Goal: Find specific page/section: Find specific page/section

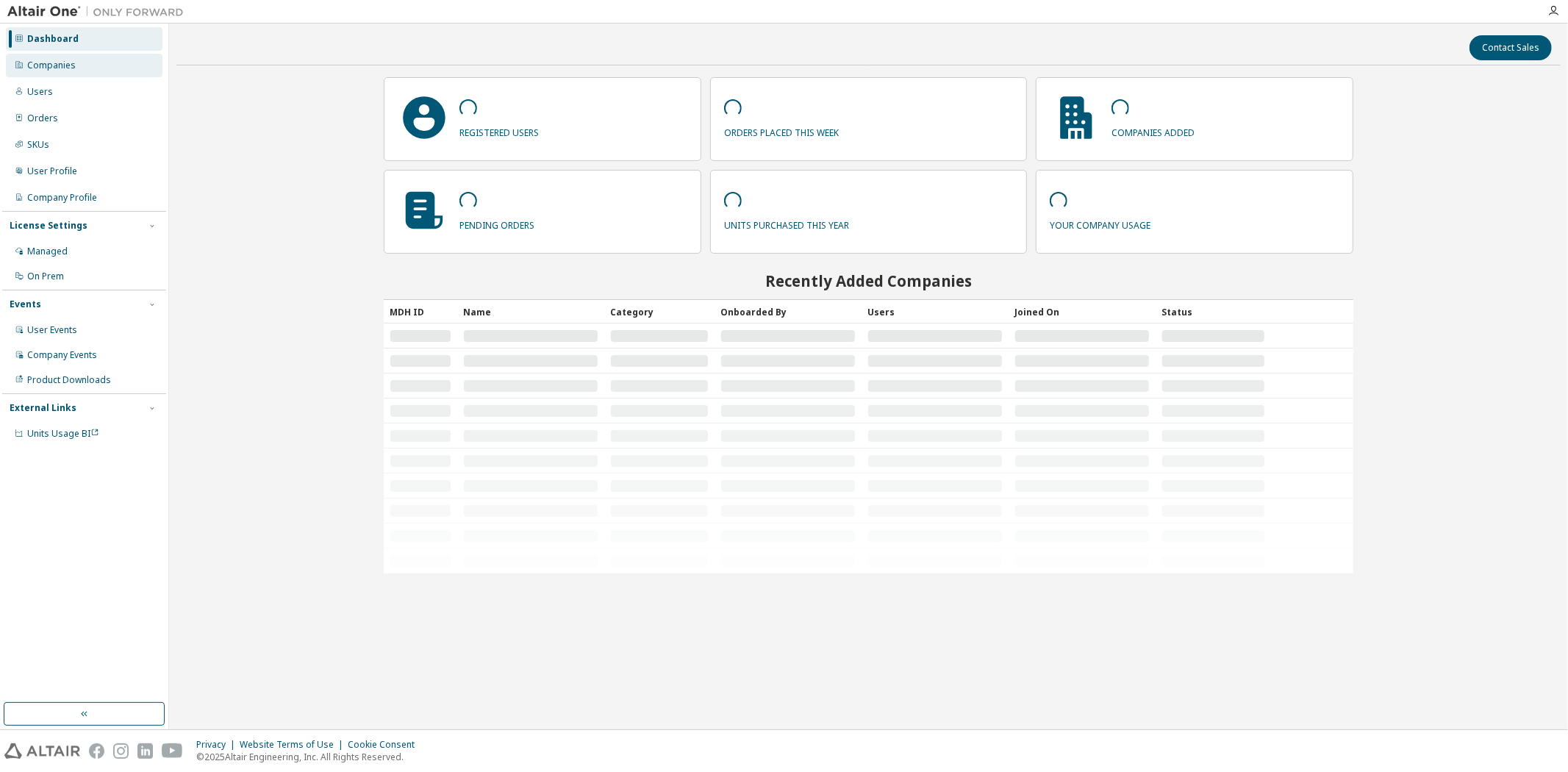
click at [82, 66] on div "Companies" at bounding box center [84, 65] width 156 height 24
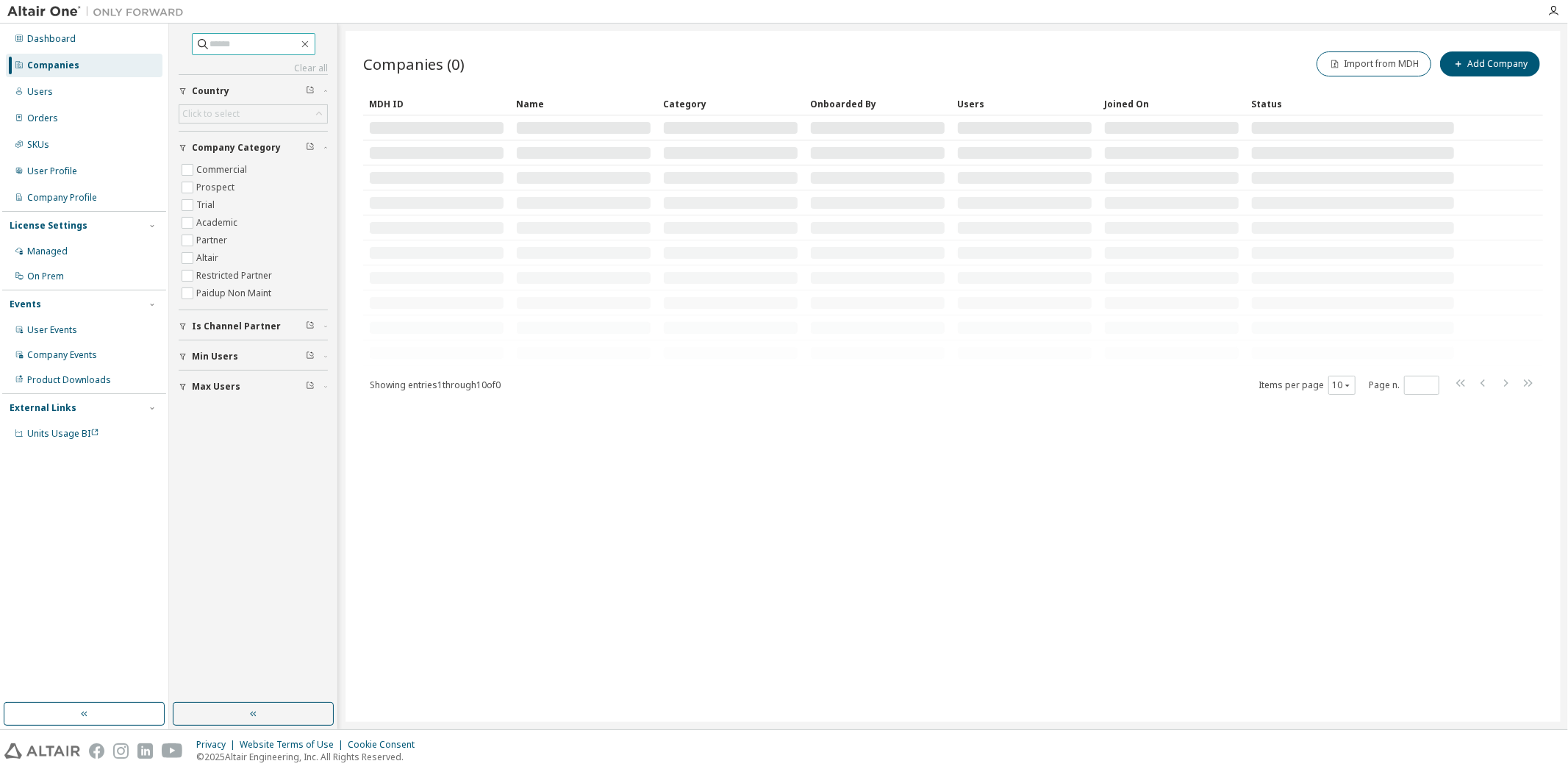
click at [276, 46] on input "text" at bounding box center [254, 44] width 88 height 15
type input "*******"
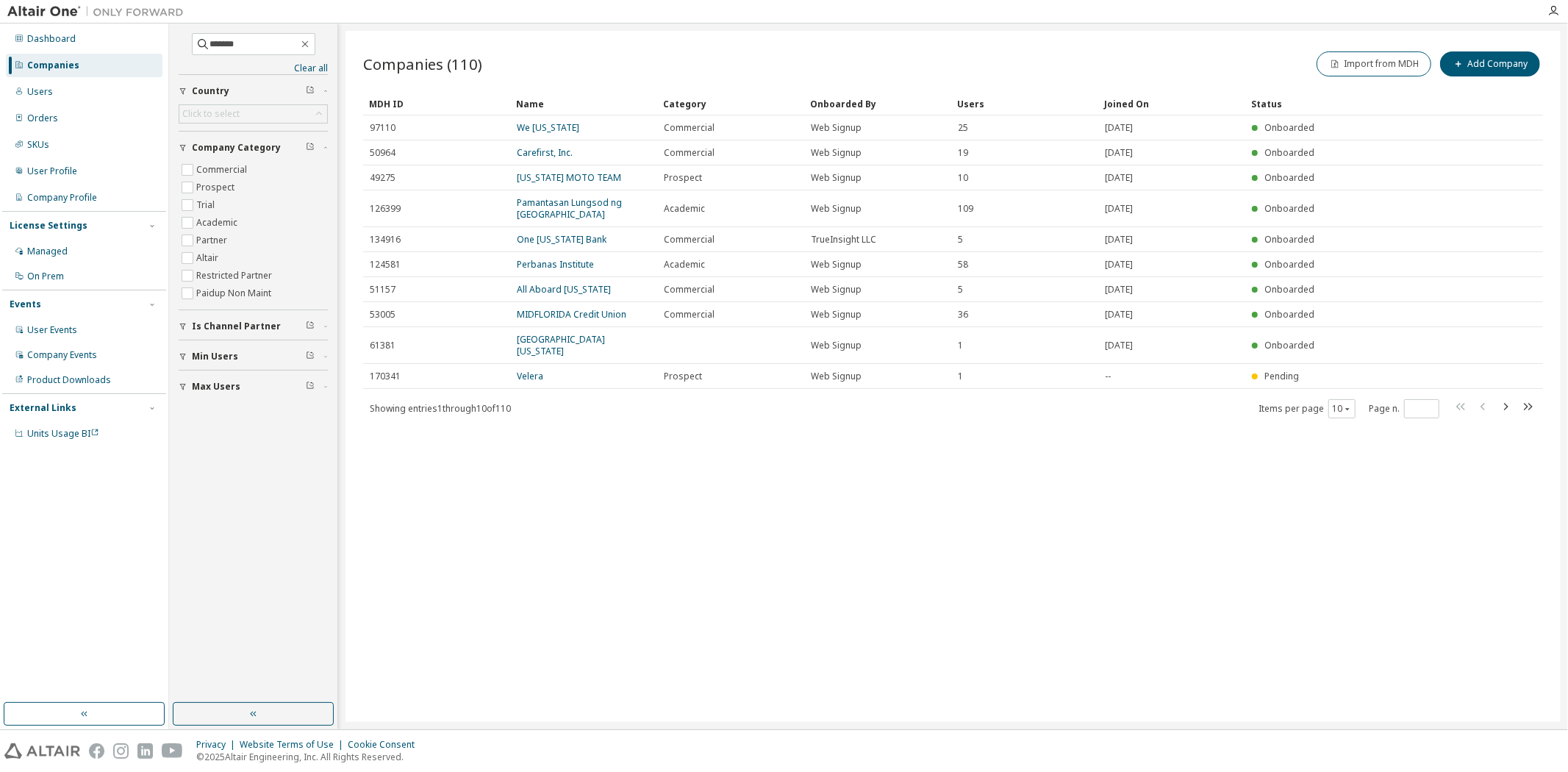
click at [969, 107] on div "Users" at bounding box center [1024, 103] width 135 height 24
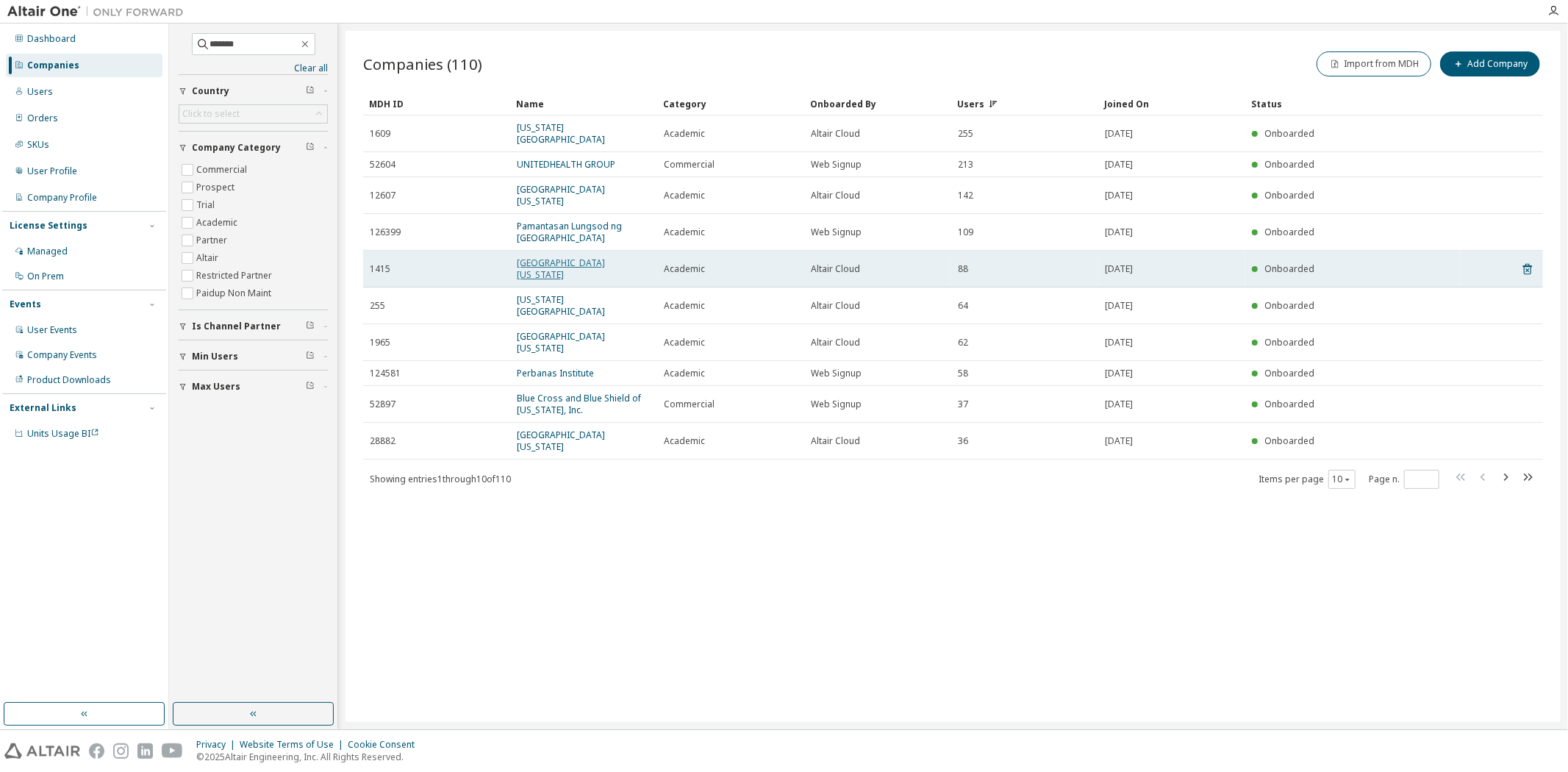
click at [570, 256] on link "[GEOGRAPHIC_DATA][US_STATE]" at bounding box center [560, 269] width 88 height 24
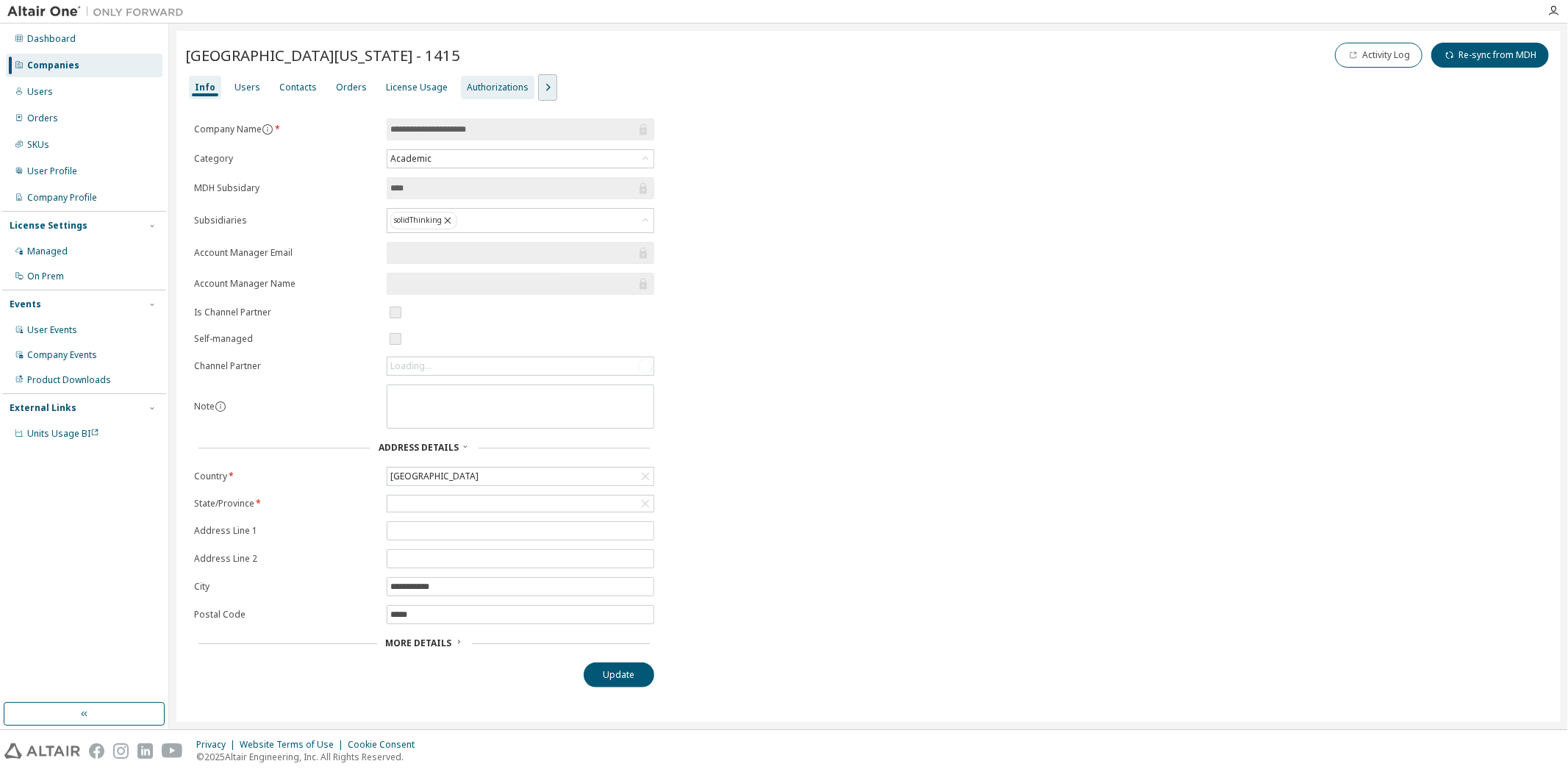
click at [539, 88] on icon "button" at bounding box center [548, 87] width 17 height 17
click at [245, 88] on div "Users" at bounding box center [247, 87] width 25 height 11
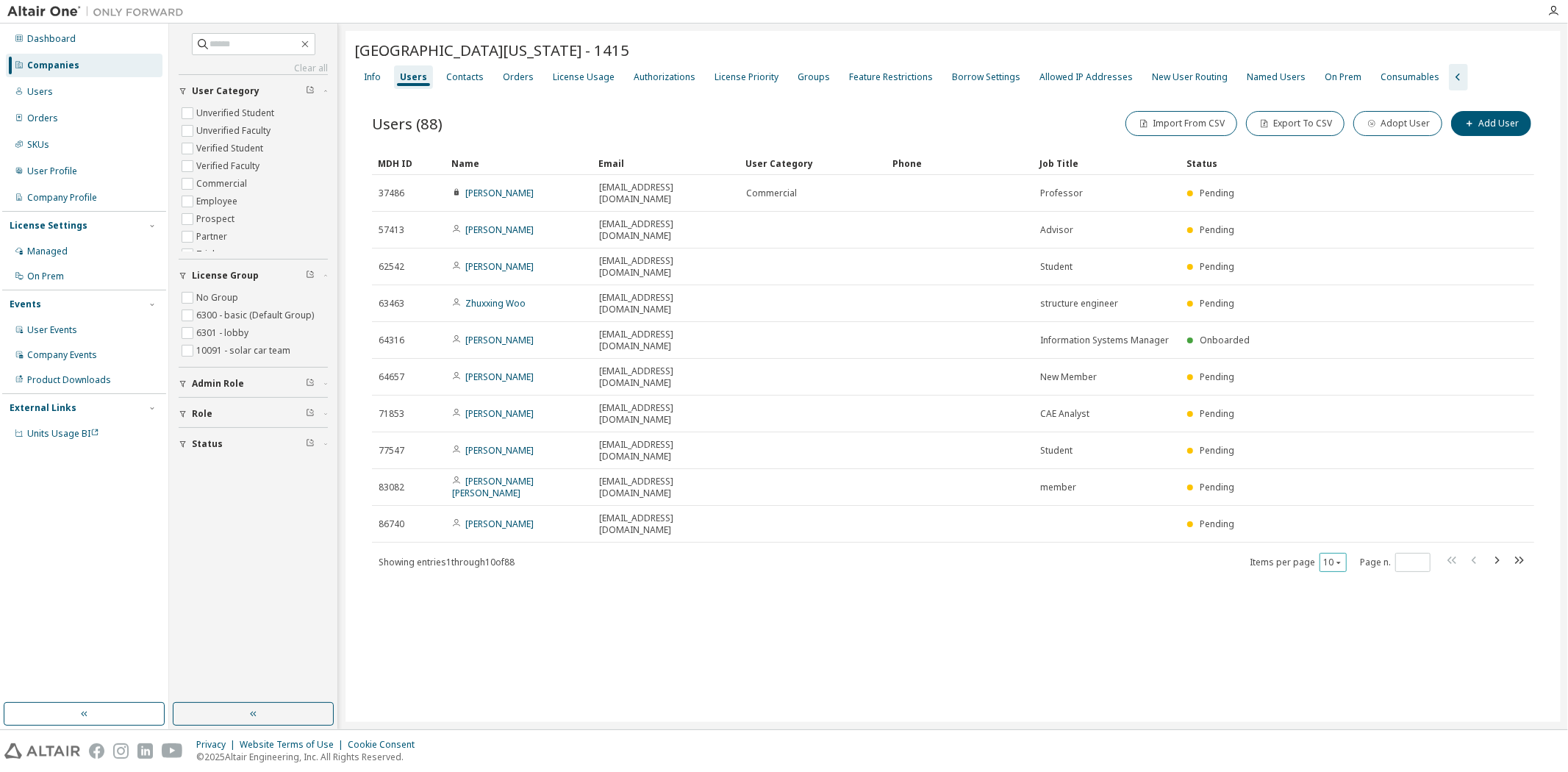
click at [1337, 557] on icon "button" at bounding box center [1339, 562] width 9 height 9
click at [1339, 532] on div "100" at bounding box center [1379, 534] width 118 height 17
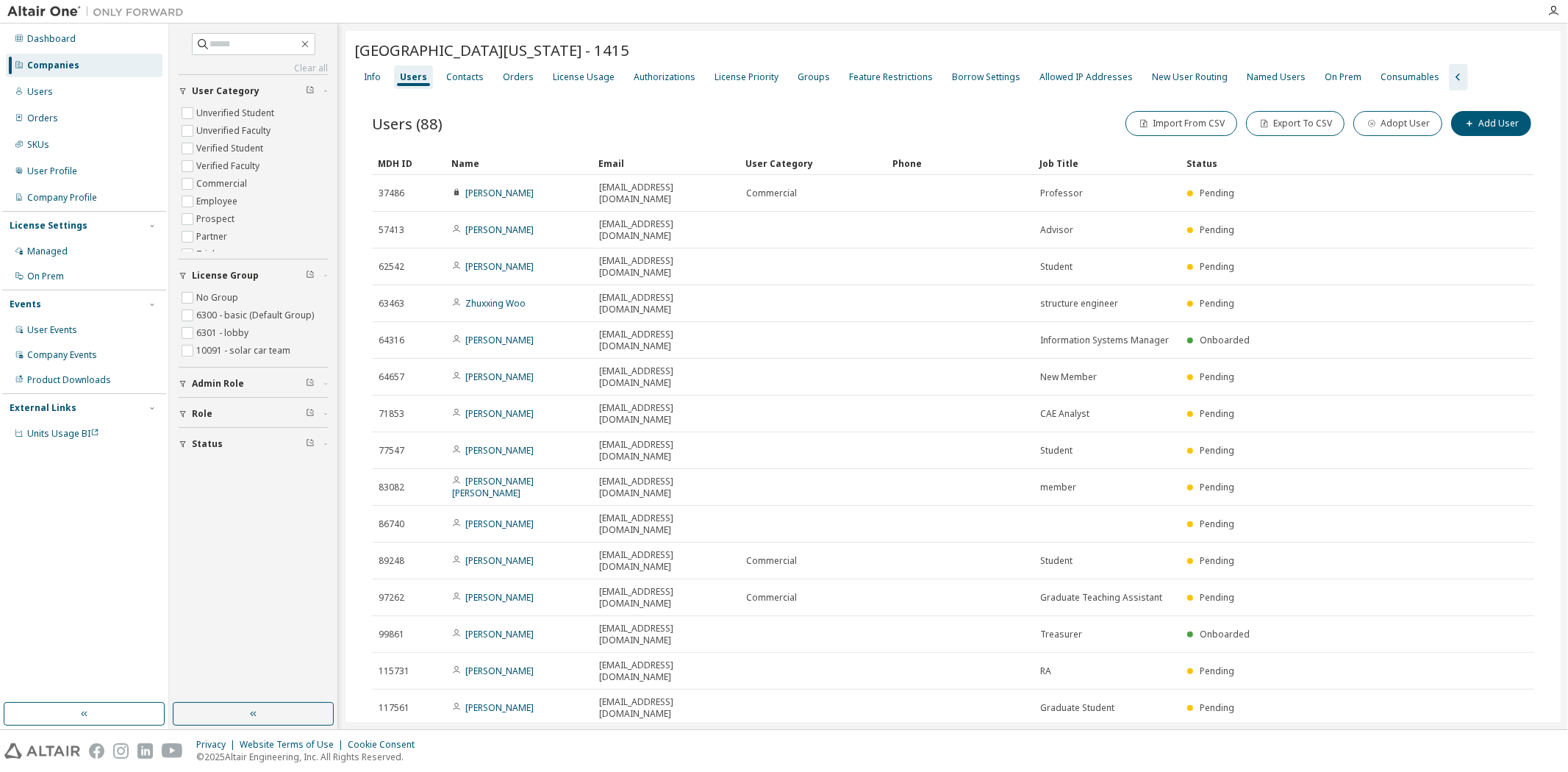
click at [1200, 164] on div "Status" at bounding box center [1312, 163] width 252 height 24
click at [1218, 160] on div "Status" at bounding box center [1312, 163] width 252 height 24
